Goal: Information Seeking & Learning: Check status

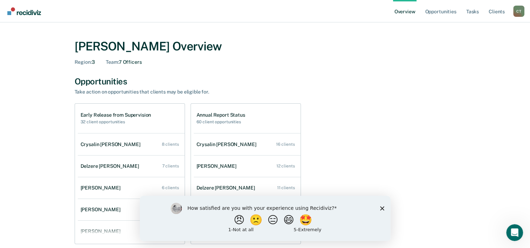
click at [383, 209] on icon "Close survey" at bounding box center [382, 208] width 4 height 4
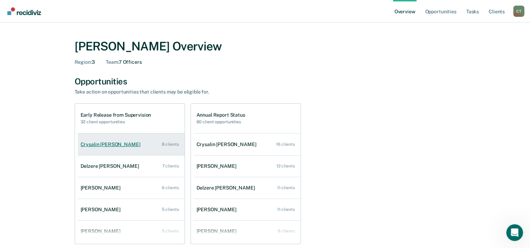
click at [145, 144] on link "Crysalin Pettway 8 clients" at bounding box center [131, 144] width 107 height 20
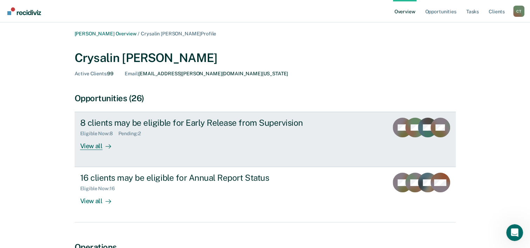
click at [106, 146] on icon at bounding box center [108, 147] width 6 height 6
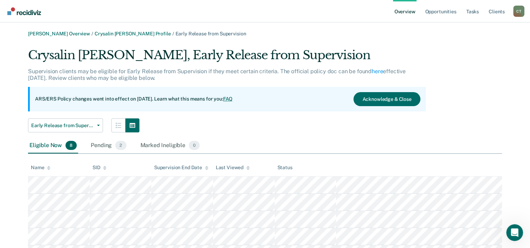
scroll to position [88, 0]
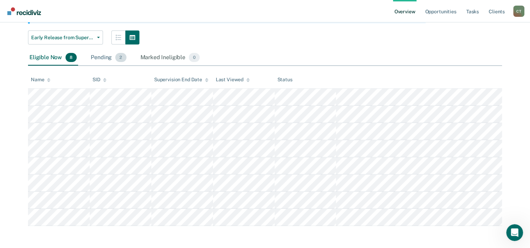
click at [104, 56] on div "Pending 2" at bounding box center [108, 57] width 38 height 15
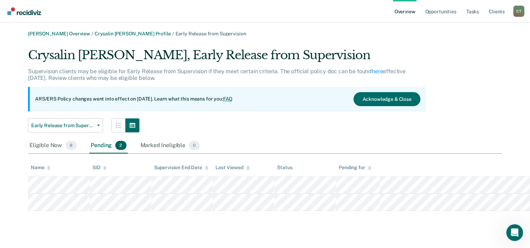
scroll to position [0, 0]
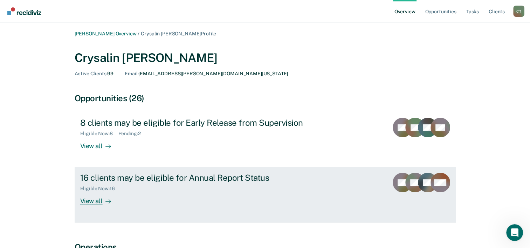
click at [101, 203] on div "View all" at bounding box center [99, 199] width 39 height 14
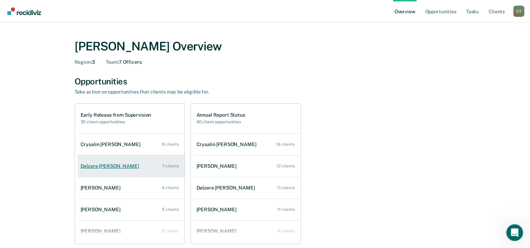
click at [111, 169] on link "Delzere Fontenot 7 clients" at bounding box center [131, 166] width 107 height 20
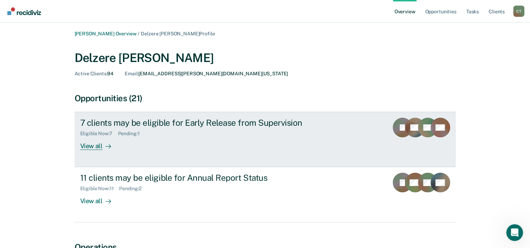
click at [104, 147] on div at bounding box center [107, 146] width 8 height 8
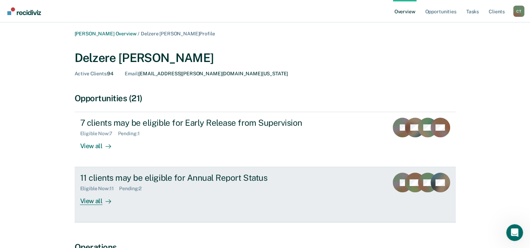
click at [106, 199] on icon at bounding box center [108, 202] width 6 height 6
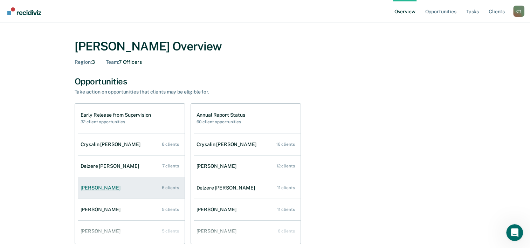
click at [105, 190] on div "Katherine Tompkins" at bounding box center [102, 188] width 43 height 6
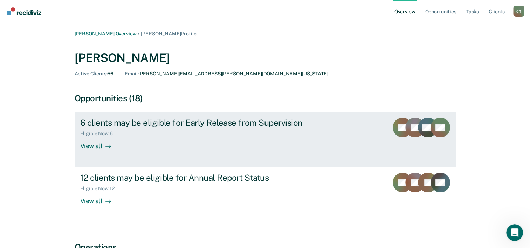
click at [112, 146] on div "View all" at bounding box center [99, 144] width 39 height 14
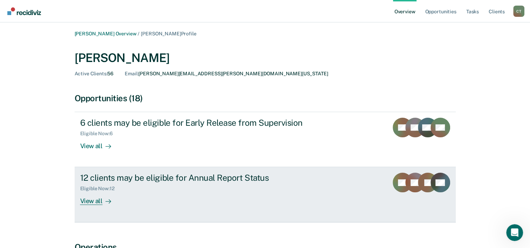
click at [139, 203] on div "12 clients may be eligible for Annual Report Status Eligible Now : 12 View all" at bounding box center [211, 189] width 263 height 32
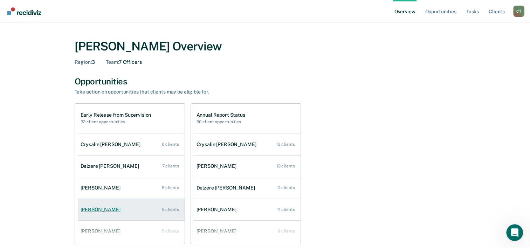
click at [119, 212] on div "Michael Charrier" at bounding box center [102, 210] width 43 height 6
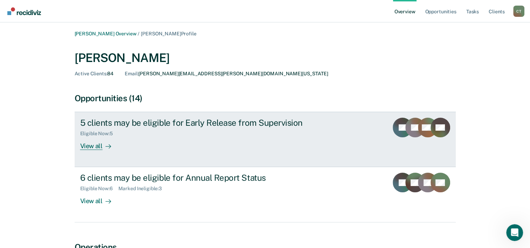
click at [101, 146] on div "View all" at bounding box center [99, 144] width 39 height 14
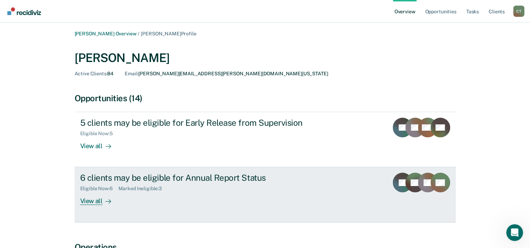
click at [98, 199] on div "View all" at bounding box center [99, 199] width 39 height 14
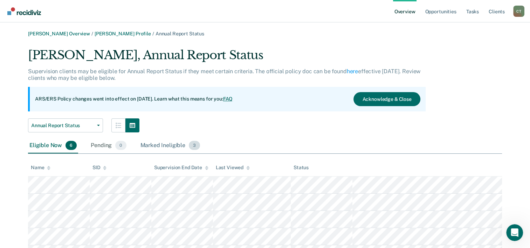
click at [156, 145] on div "Marked Ineligible 3" at bounding box center [170, 145] width 63 height 15
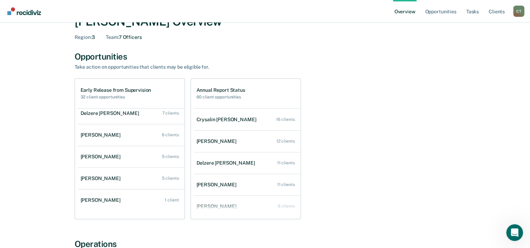
scroll to position [35, 0]
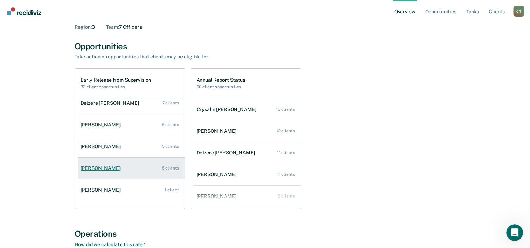
click at [107, 171] on div "Niesha Malveaux" at bounding box center [102, 168] width 43 height 6
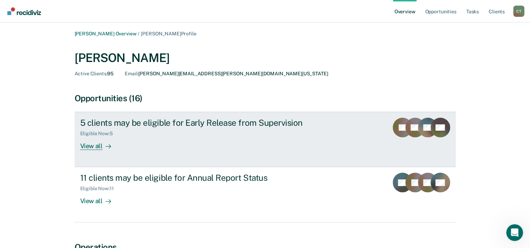
click at [115, 142] on div "View all" at bounding box center [99, 144] width 39 height 14
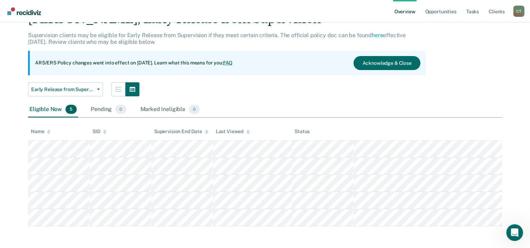
scroll to position [36, 0]
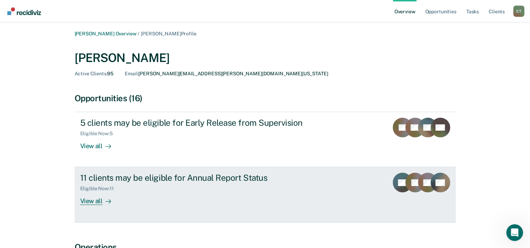
click at [111, 196] on div "View all" at bounding box center [99, 199] width 39 height 14
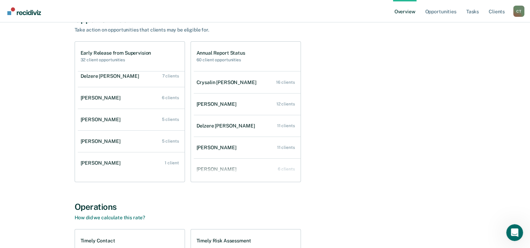
scroll to position [70, 0]
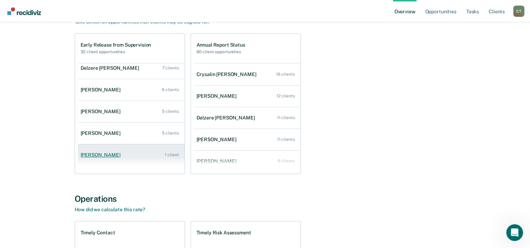
click at [108, 156] on div "Aneshia Hopkins" at bounding box center [102, 155] width 43 height 6
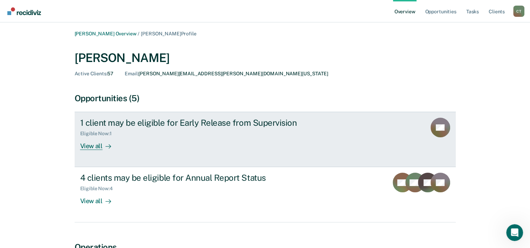
click at [188, 157] on link "1 client may be eligible for Early Release from Supervision Eligible Now : 1 Vi…" at bounding box center [265, 139] width 381 height 55
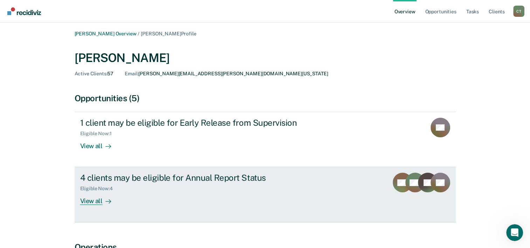
click at [105, 205] on div at bounding box center [107, 201] width 8 height 8
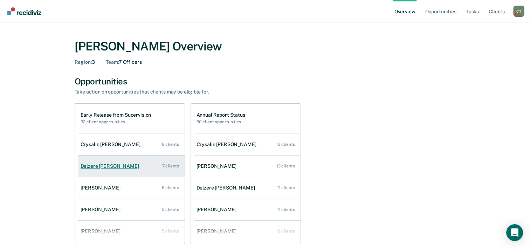
scroll to position [28, 0]
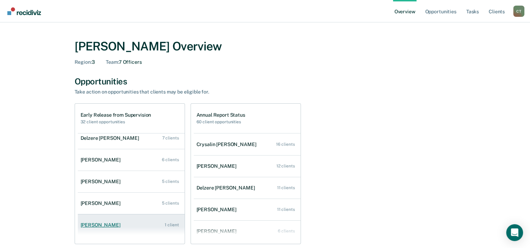
click at [119, 226] on div "[PERSON_NAME]" at bounding box center [102, 225] width 43 height 6
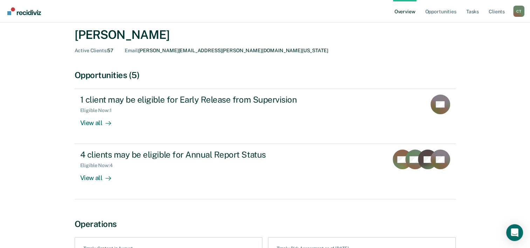
scroll to position [35, 0]
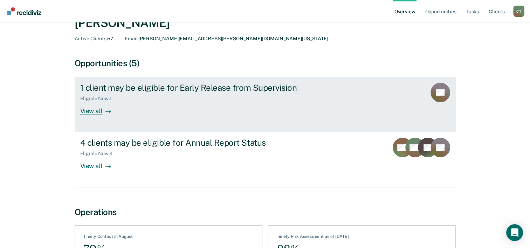
click at [98, 113] on div "View all" at bounding box center [99, 109] width 39 height 14
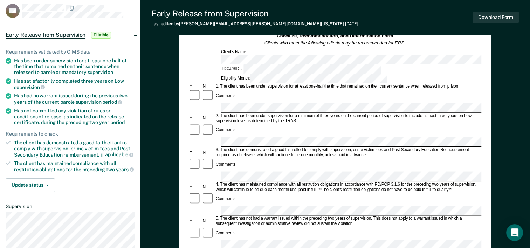
scroll to position [35, 0]
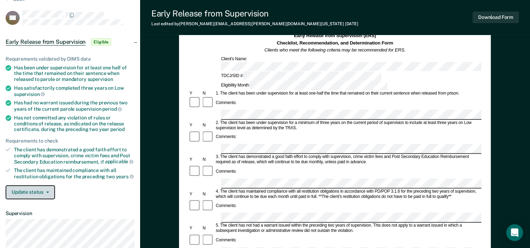
click at [48, 189] on button "Update status" at bounding box center [30, 192] width 49 height 14
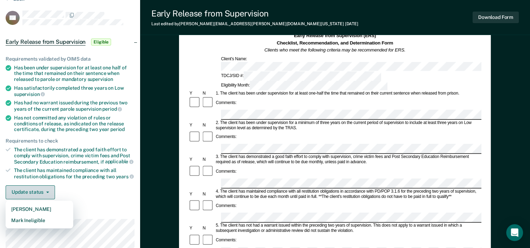
click at [48, 189] on button "Update status" at bounding box center [30, 192] width 49 height 14
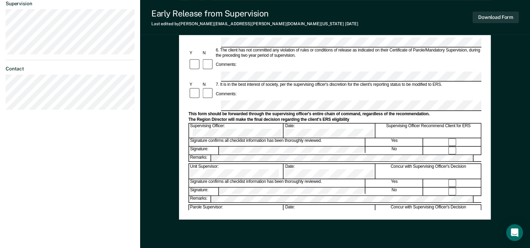
scroll to position [245, 0]
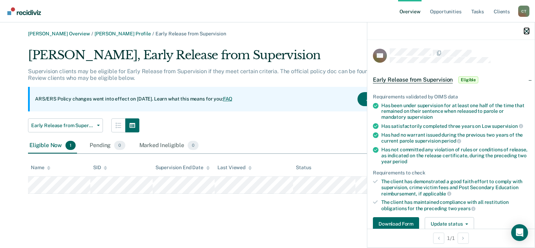
click at [526, 28] on button "button" at bounding box center [526, 31] width 5 height 6
